Goal: Book appointment/travel/reservation

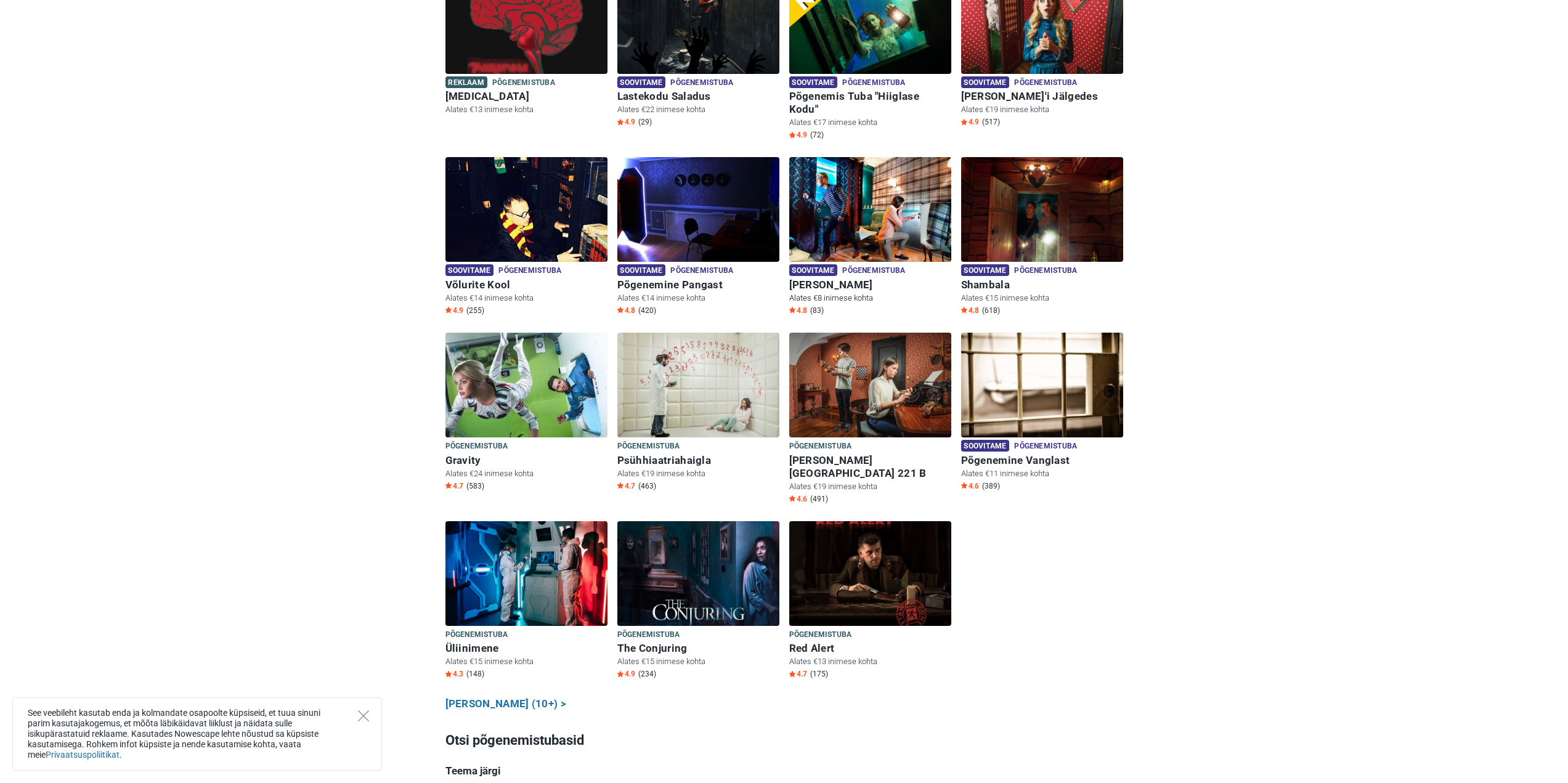
scroll to position [328, 0]
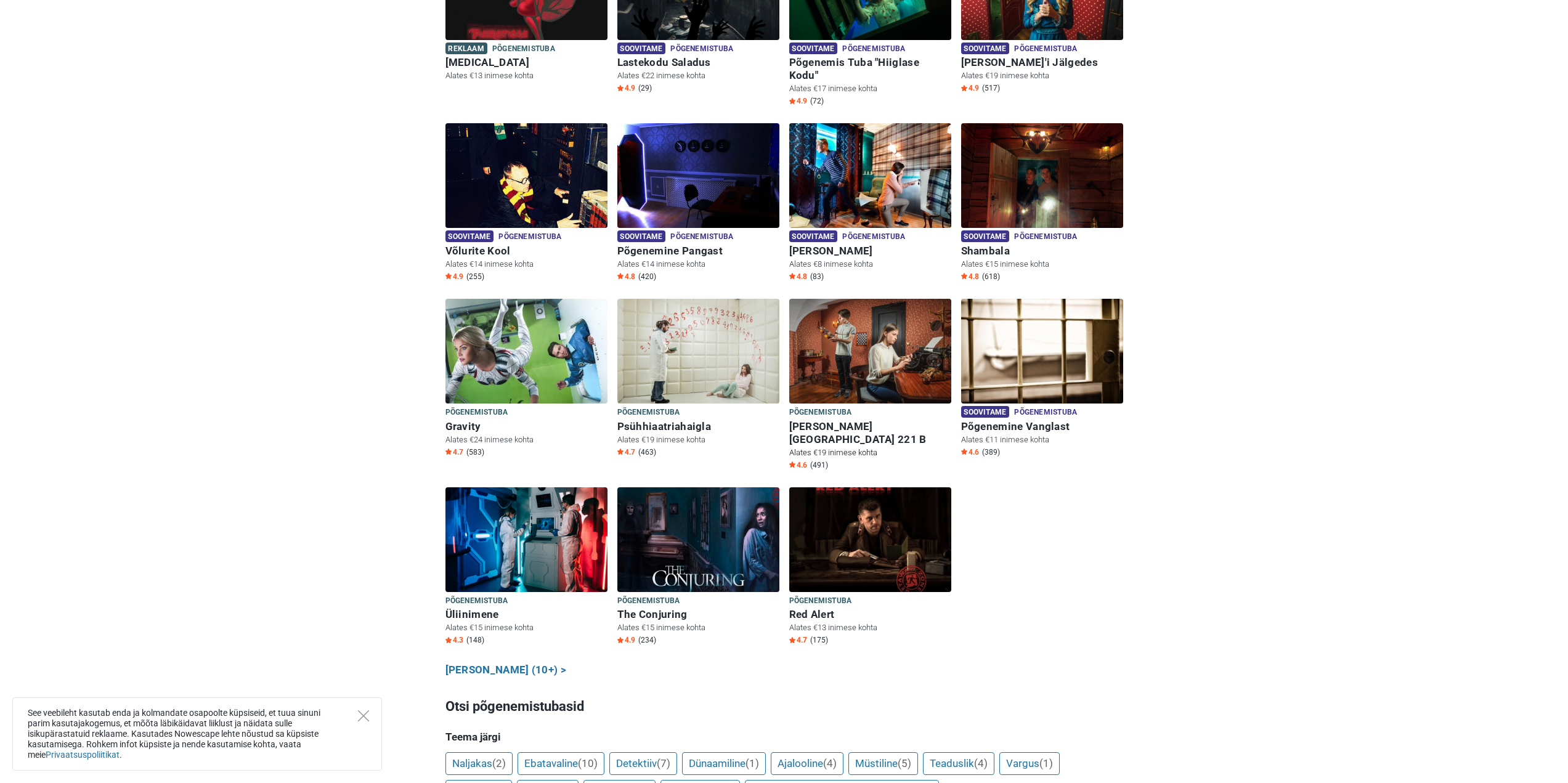
click at [836, 359] on img at bounding box center [870, 351] width 162 height 105
click at [853, 421] on h6 "Baker Street 221 B" at bounding box center [870, 434] width 162 height 26
drag, startPoint x: 601, startPoint y: 471, endPoint x: 591, endPoint y: 473, distance: 10.2
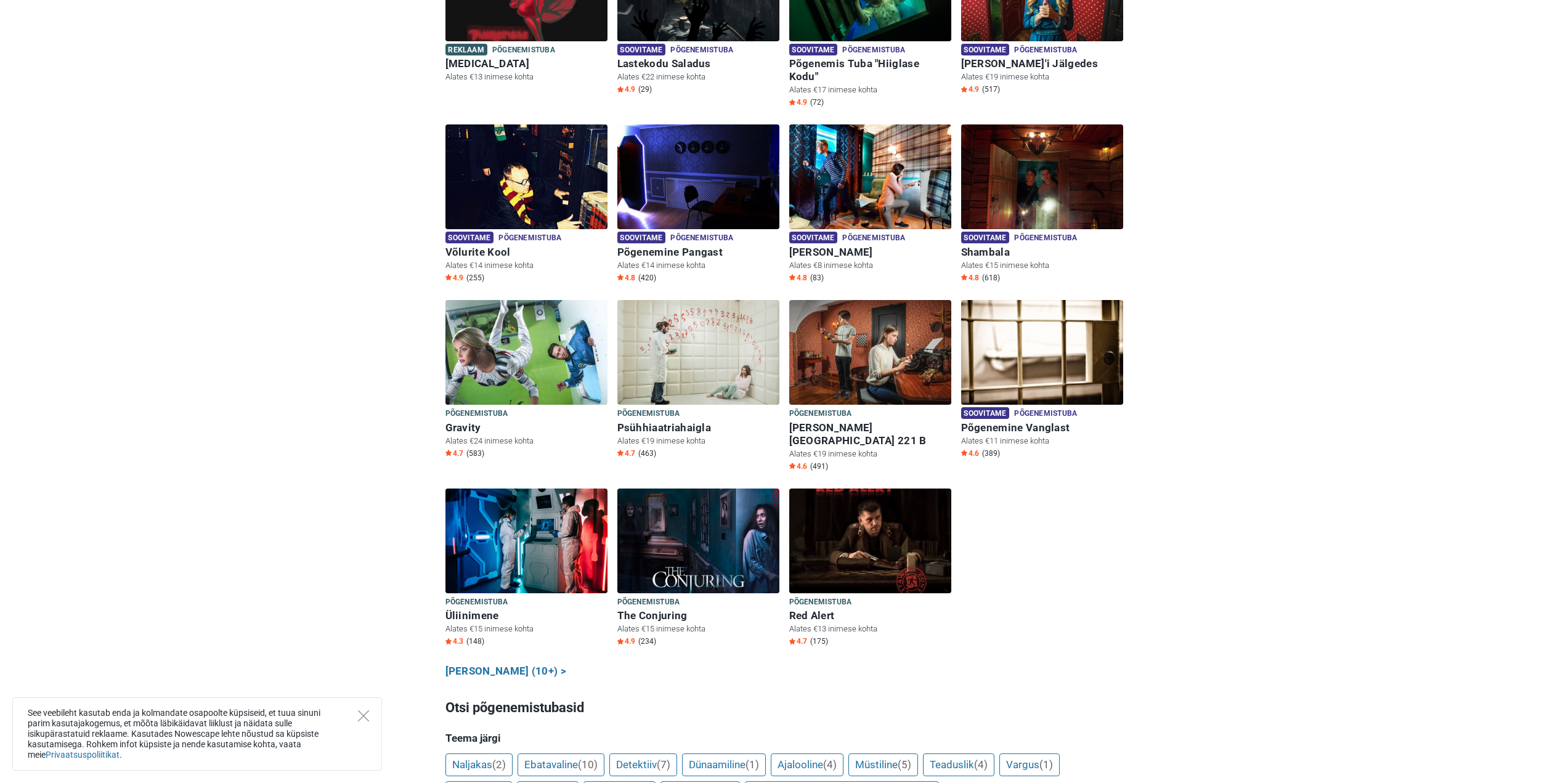
drag, startPoint x: 337, startPoint y: 265, endPoint x: 259, endPoint y: 296, distance: 83.9
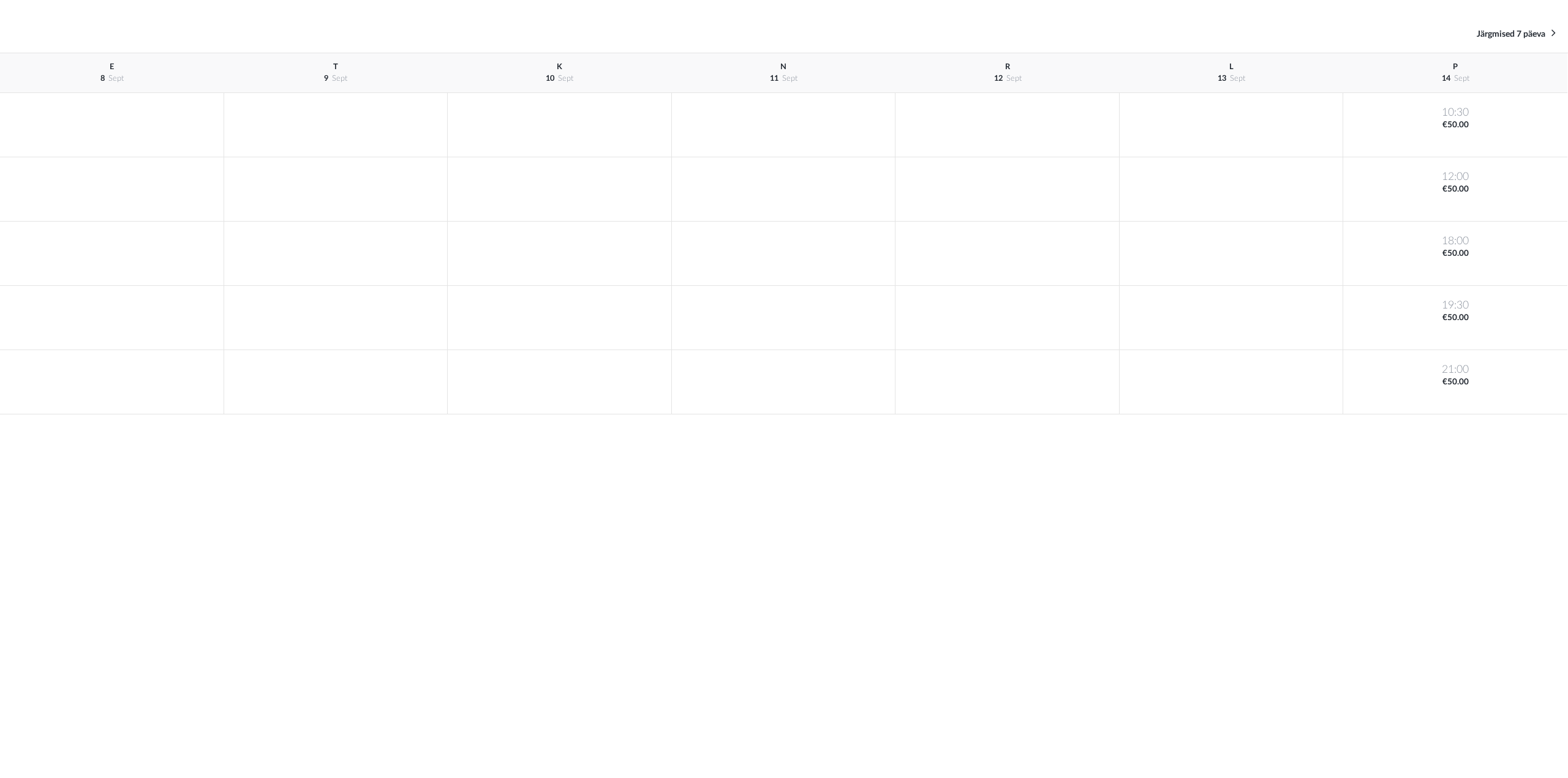
click at [1264, 140] on div at bounding box center [1231, 125] width 224 height 64
